Goal: Transaction & Acquisition: Book appointment/travel/reservation

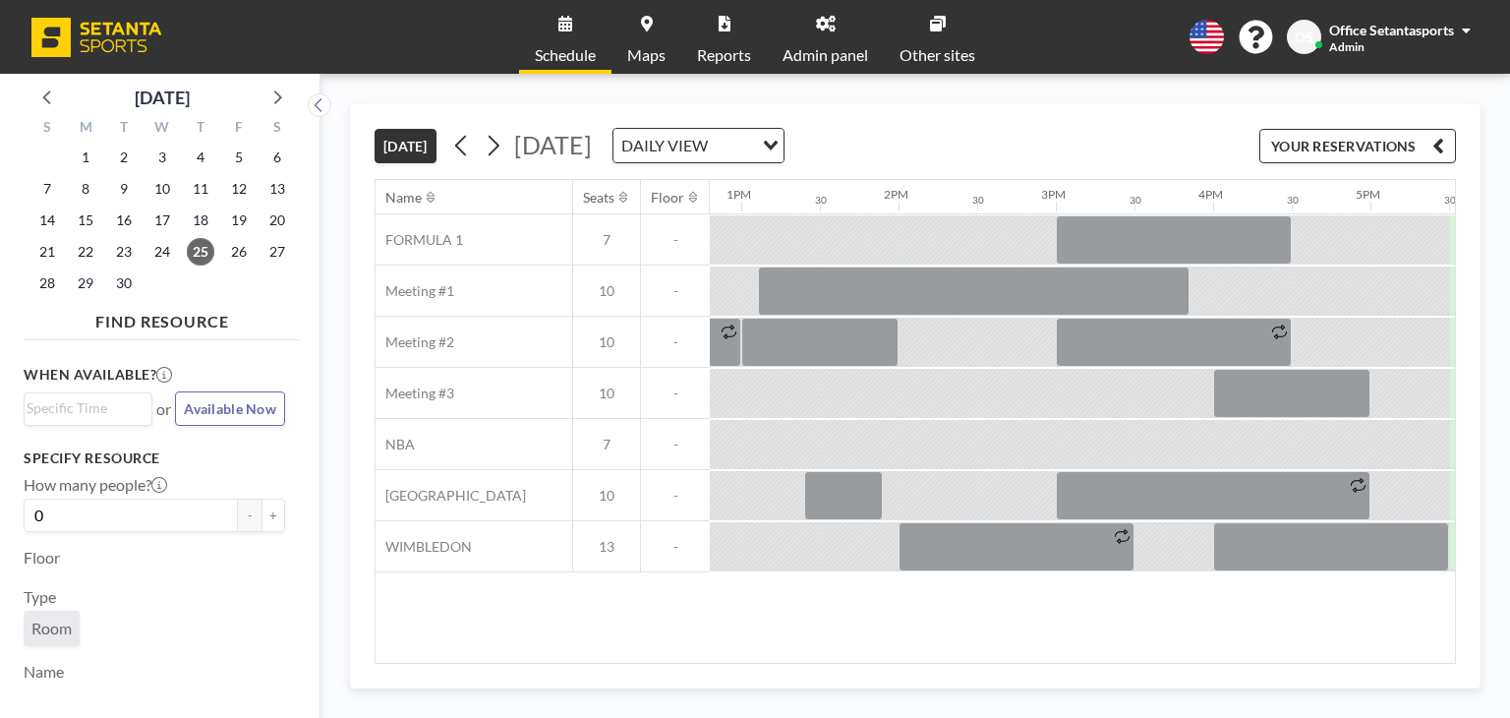
scroll to position [0, 2674]
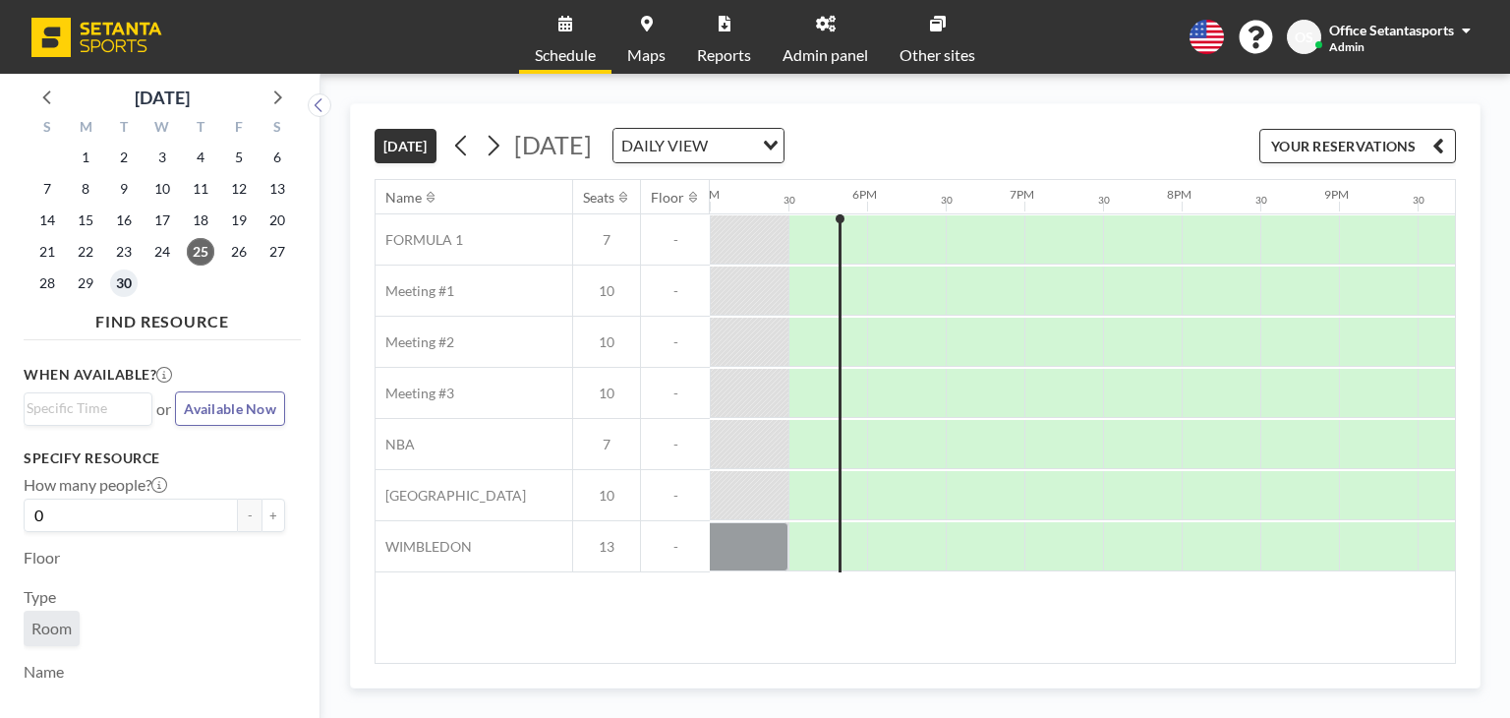
click at [123, 288] on span "30" at bounding box center [124, 283] width 28 height 28
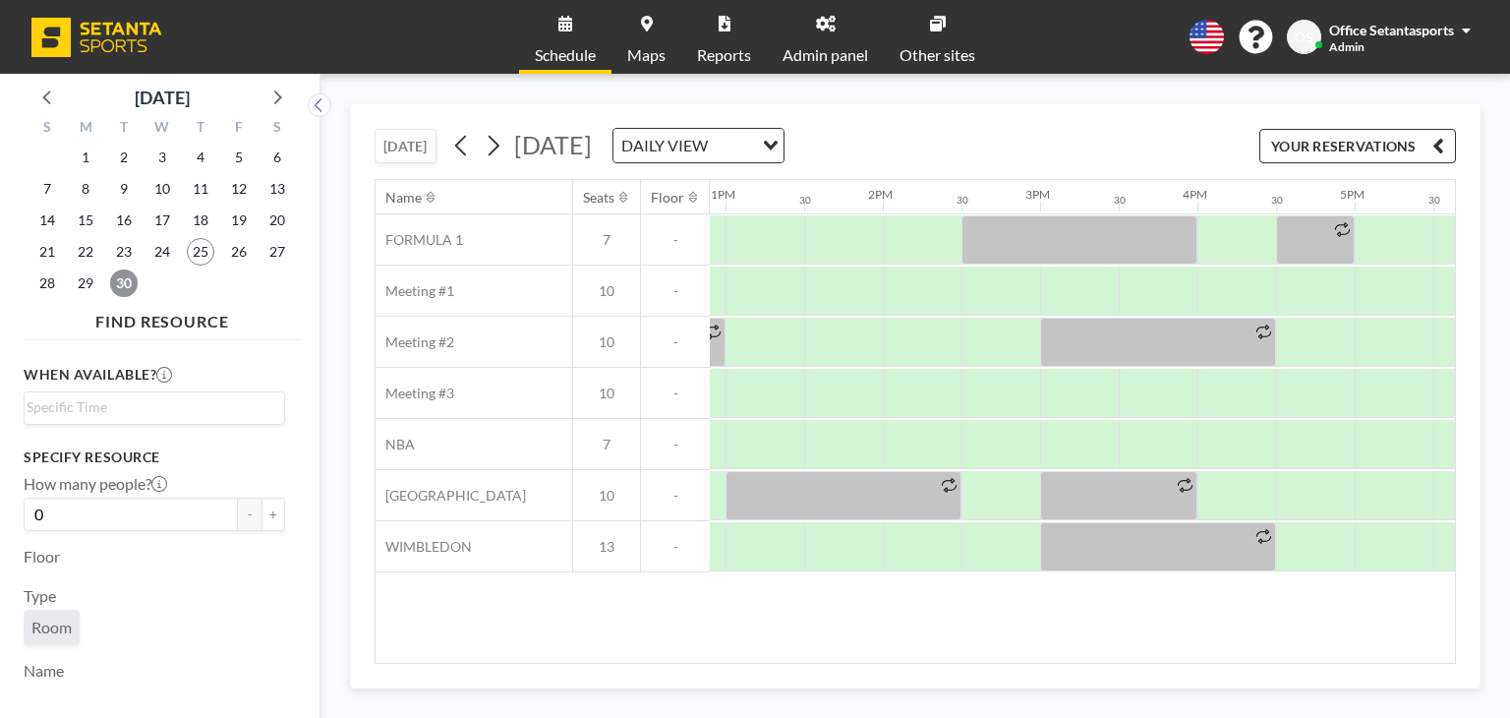
scroll to position [0, 2045]
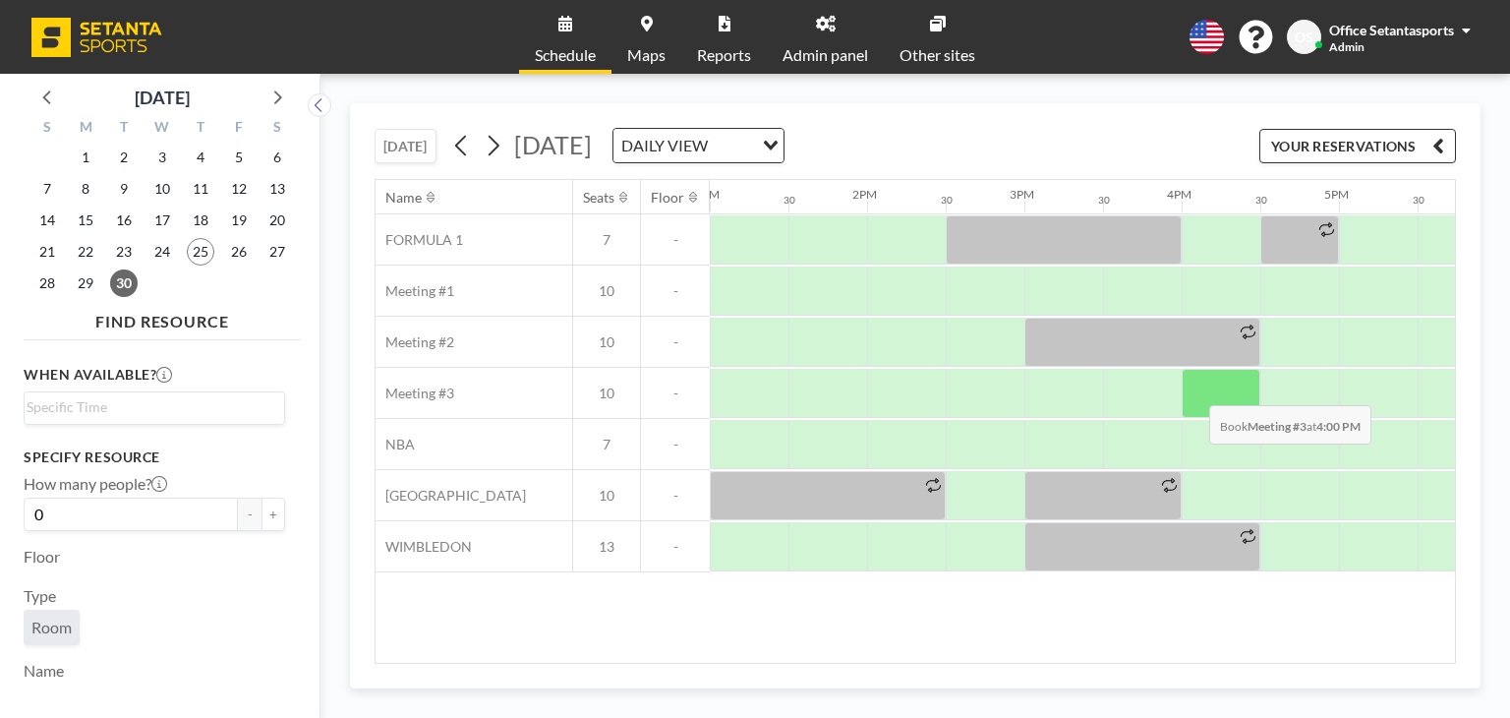
click at [1194, 389] on div at bounding box center [1221, 393] width 79 height 49
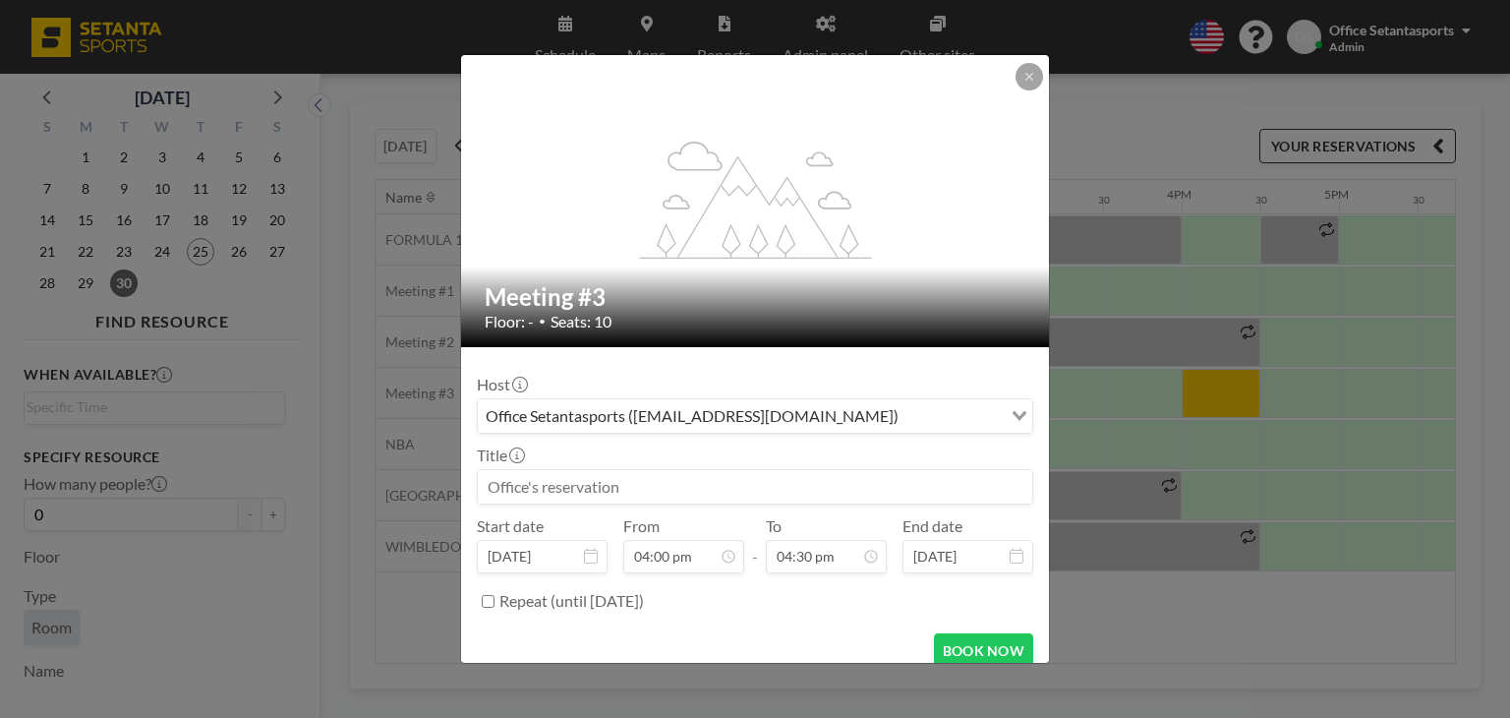
click at [672, 483] on input at bounding box center [755, 486] width 554 height 33
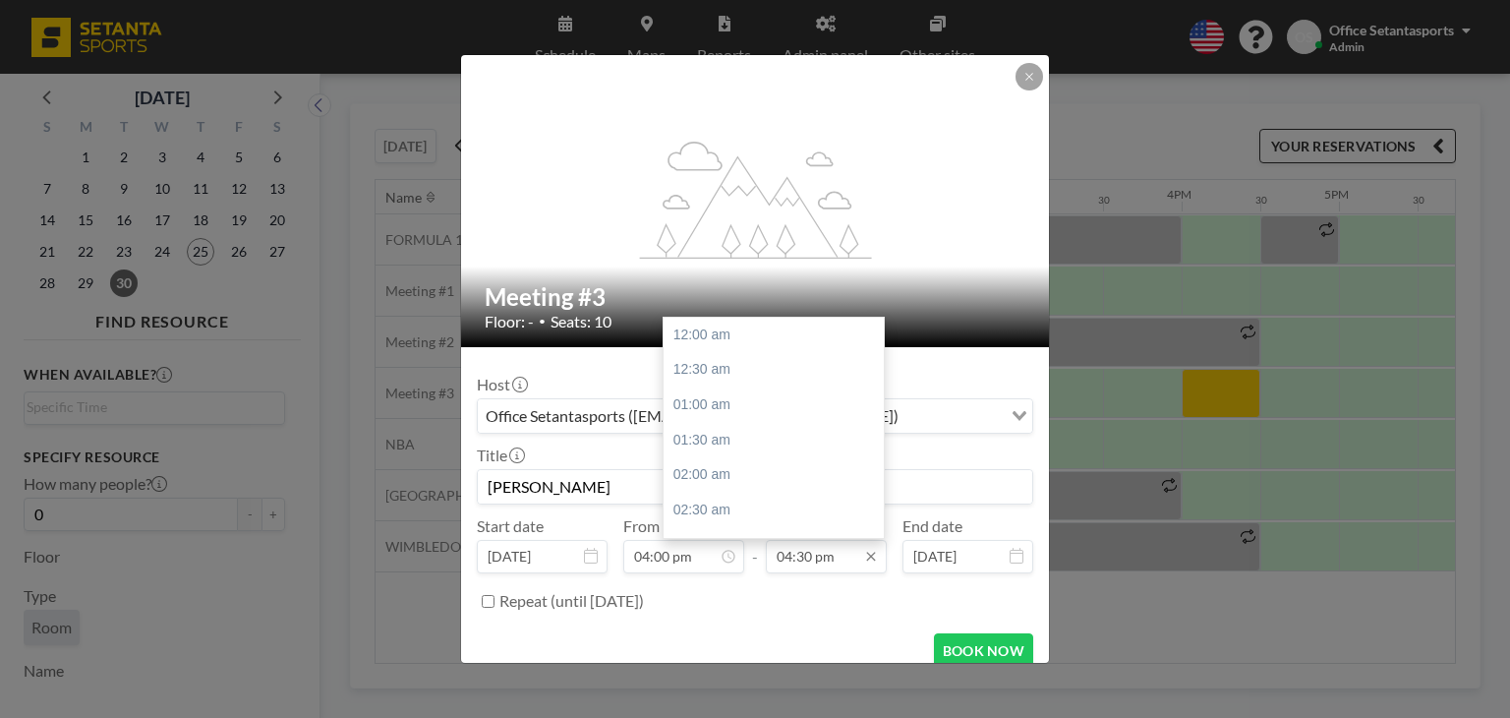
scroll to position [1155, 0]
type input "[PERSON_NAME]"
click at [685, 364] on div "05:00 pm" at bounding box center [779, 369] width 230 height 35
type input "05:00 pm"
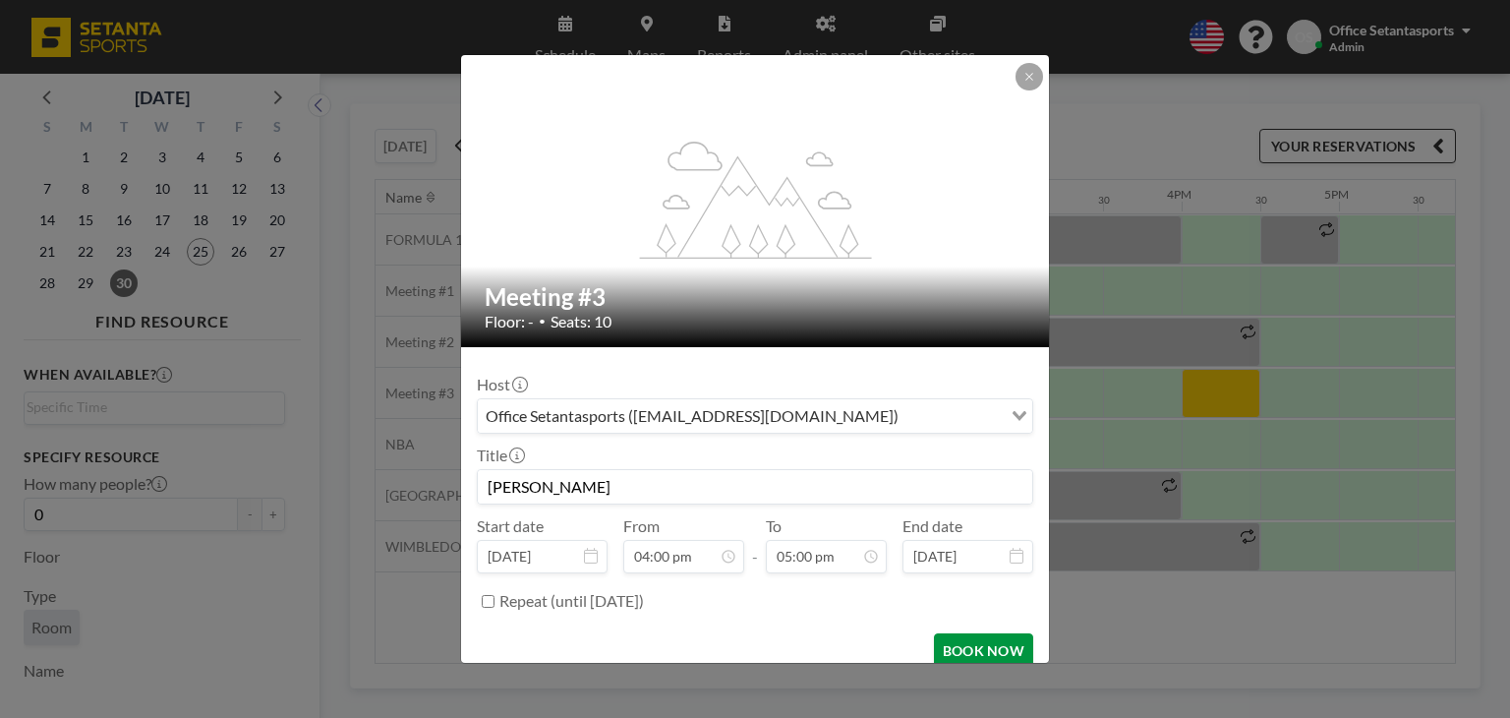
scroll to position [1190, 0]
click at [955, 654] on button "BOOK NOW" at bounding box center [983, 650] width 99 height 34
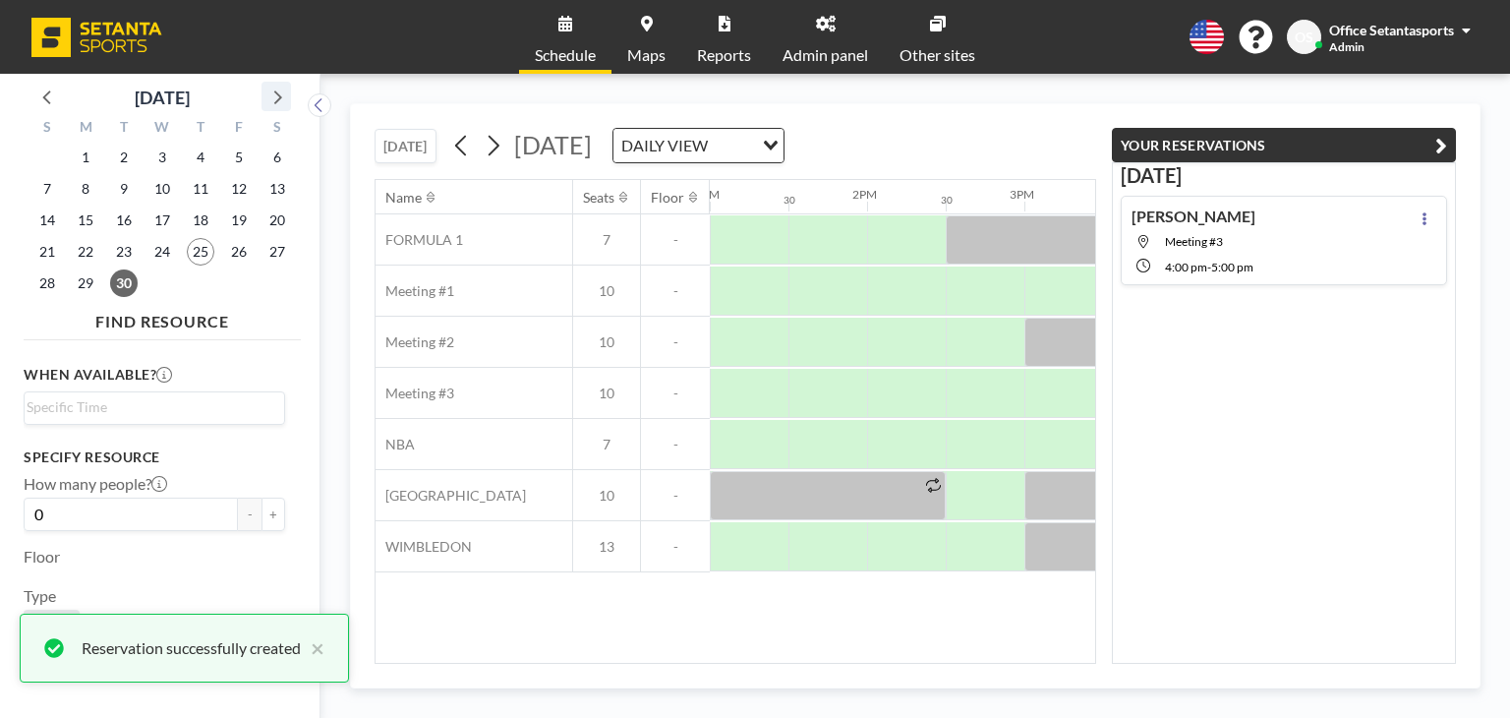
click at [284, 95] on icon at bounding box center [276, 97] width 26 height 26
click at [159, 151] on span "1" at bounding box center [162, 158] width 28 height 28
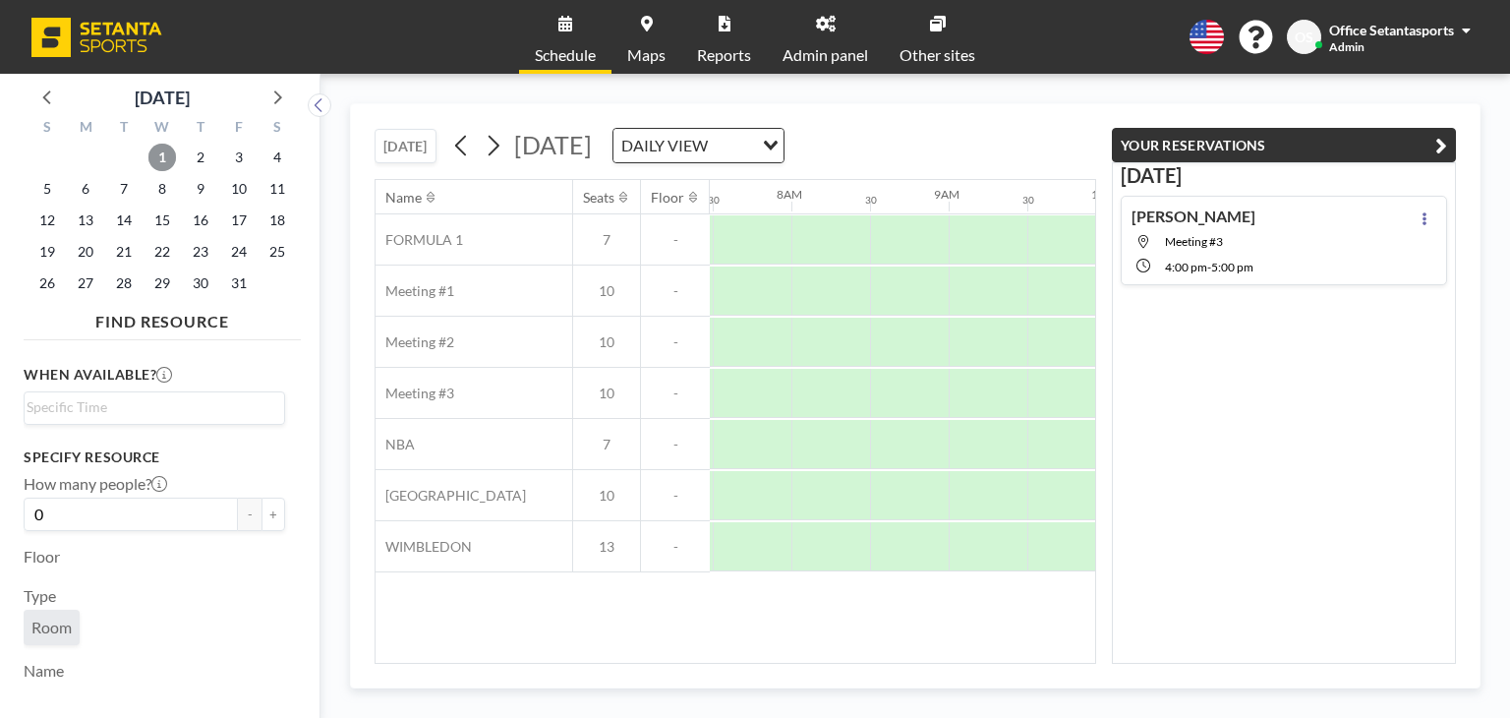
scroll to position [0, 1180]
click at [1435, 137] on icon "button" at bounding box center [1441, 146] width 12 height 24
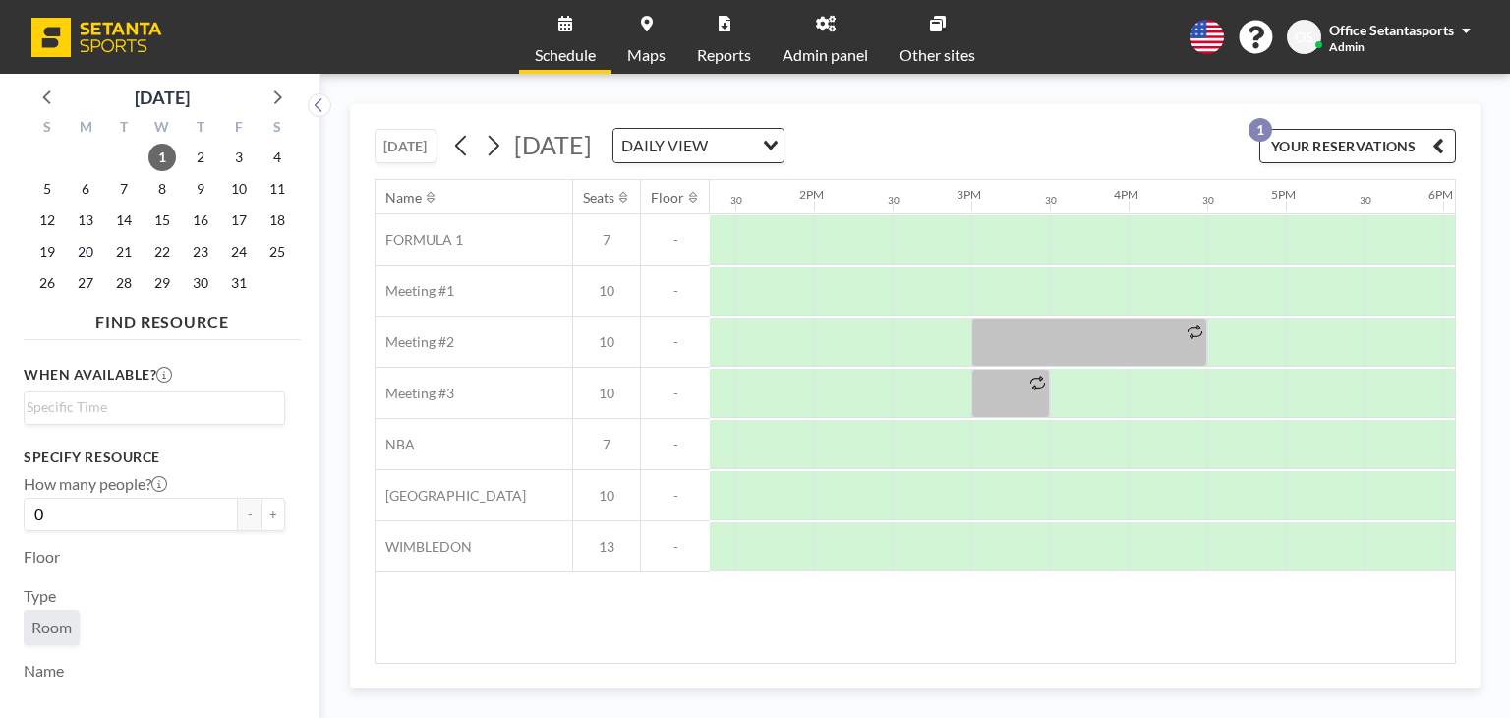
scroll to position [0, 2082]
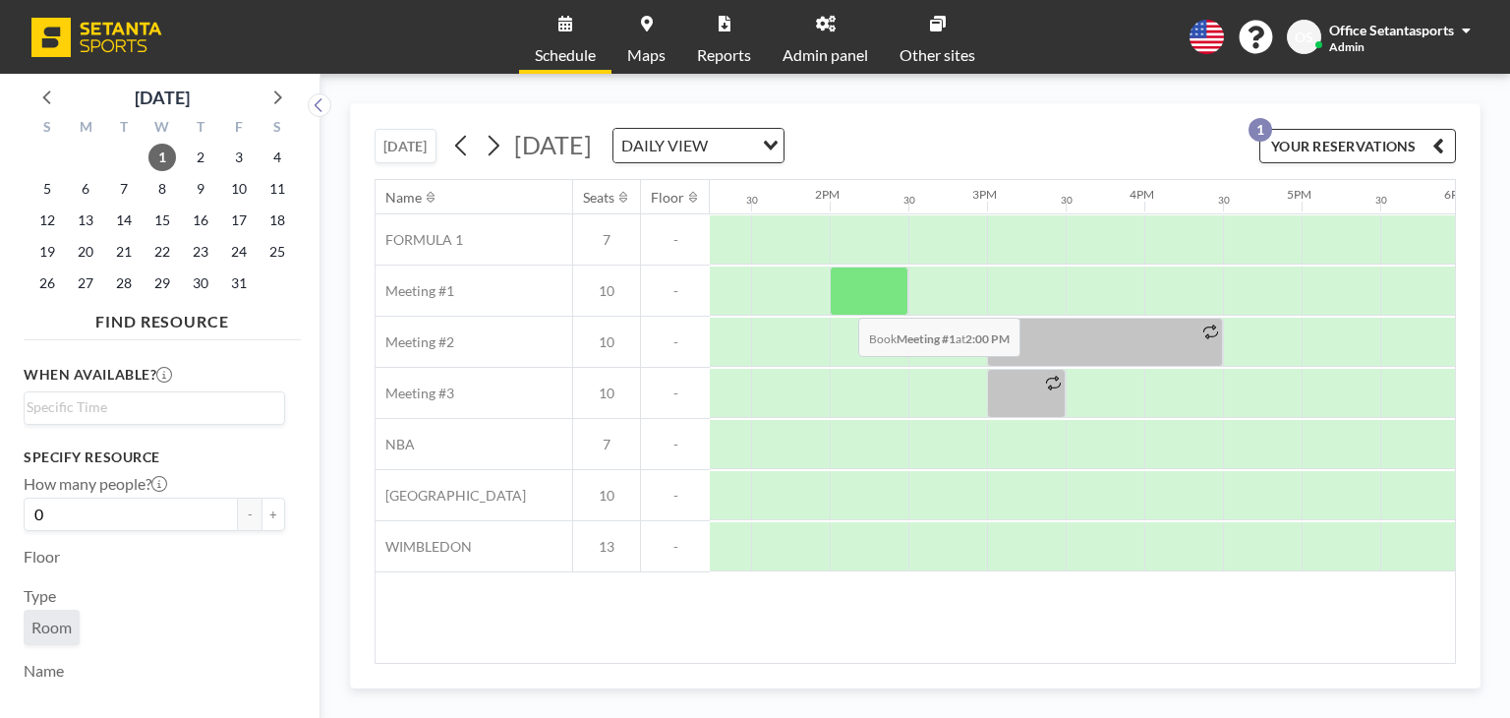
click at [843, 302] on div at bounding box center [869, 290] width 79 height 49
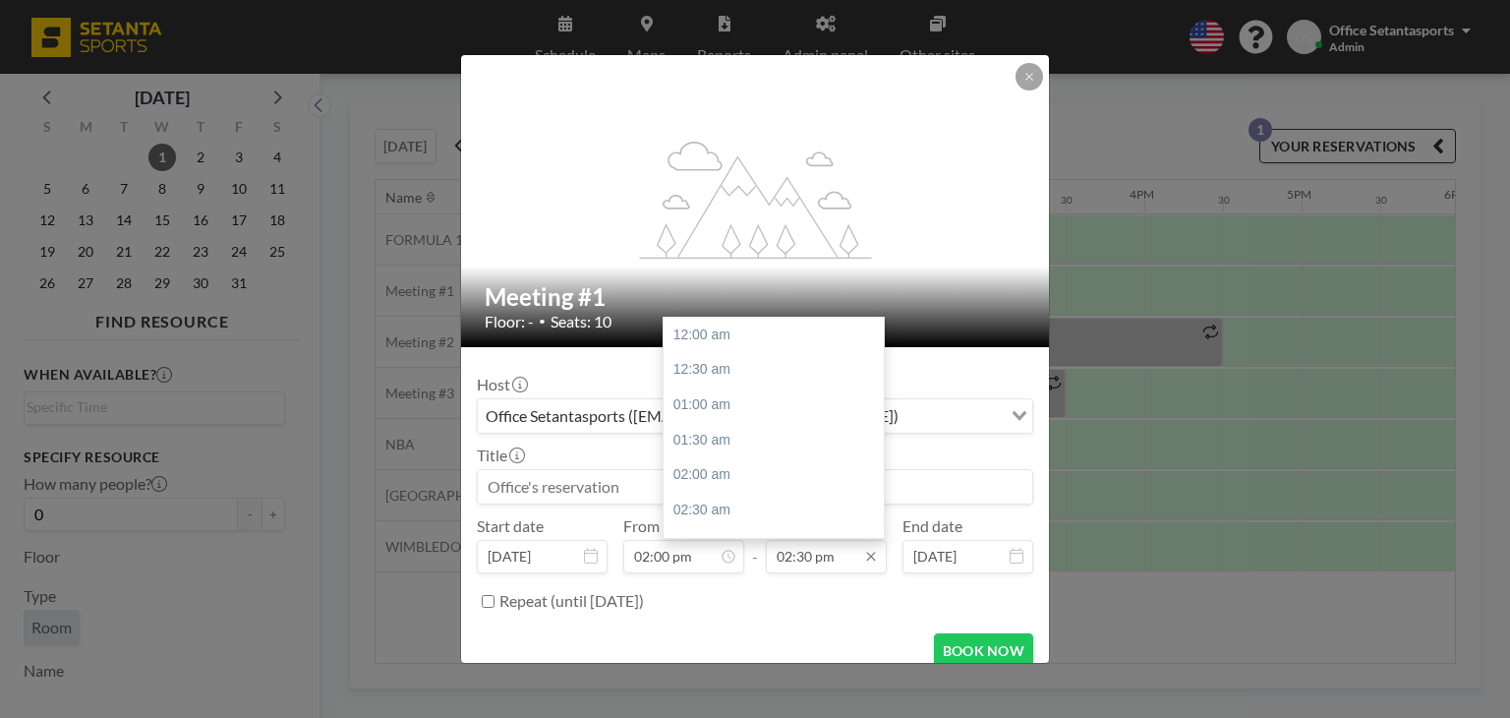
scroll to position [1015, 0]
click at [691, 468] on div "04:30 pm" at bounding box center [779, 474] width 230 height 35
type input "04:30 pm"
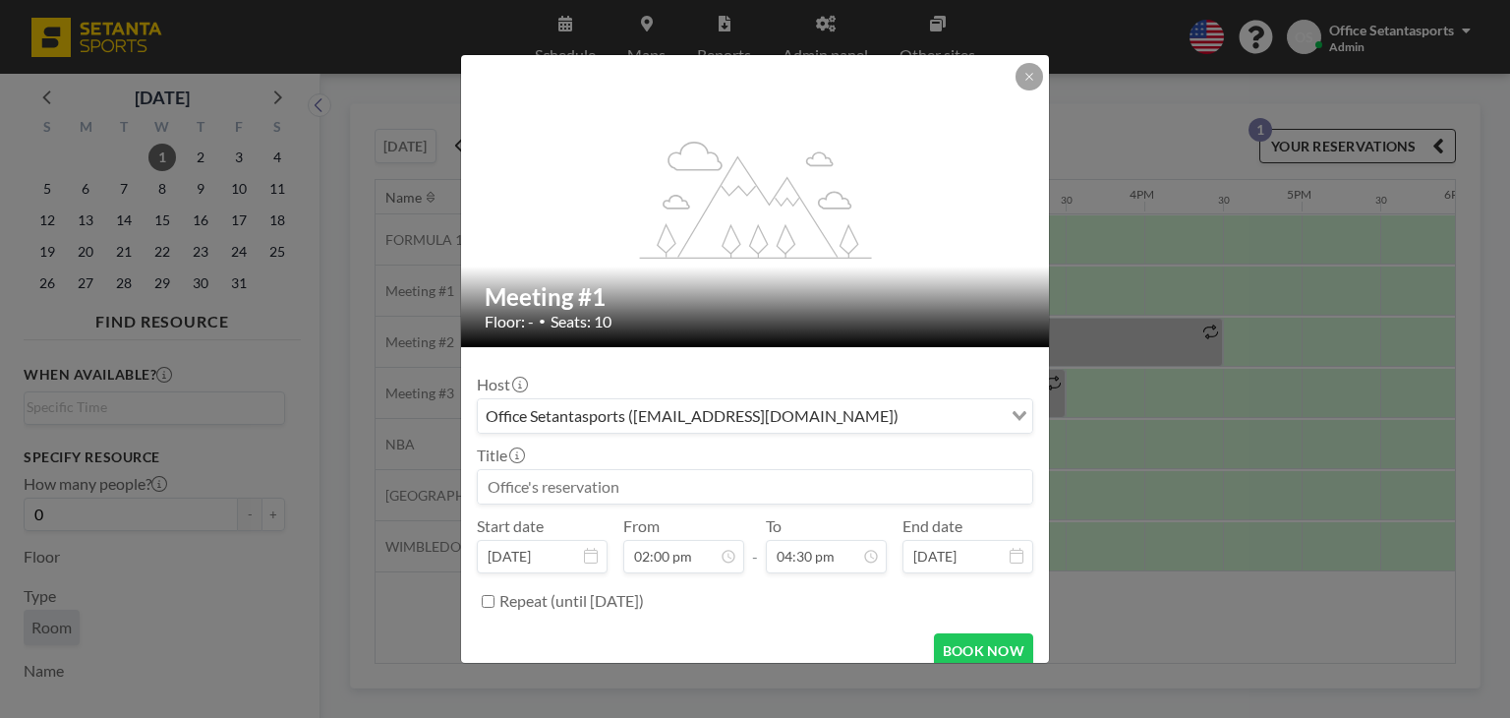
click at [626, 485] on input at bounding box center [755, 486] width 554 height 33
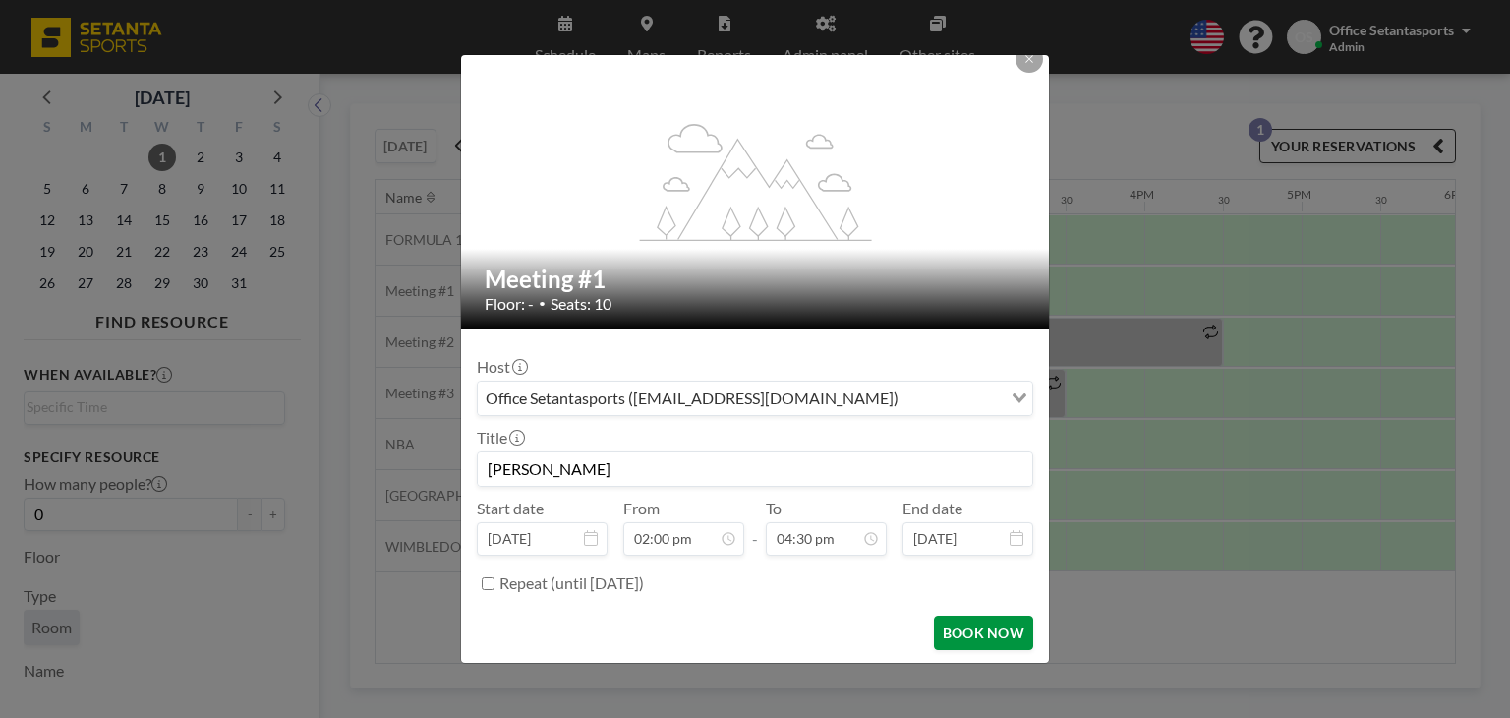
scroll to position [0, 0]
type input "[PERSON_NAME]"
click at [956, 634] on button "BOOK NOW" at bounding box center [983, 632] width 99 height 34
